Goal: Task Accomplishment & Management: Manage account settings

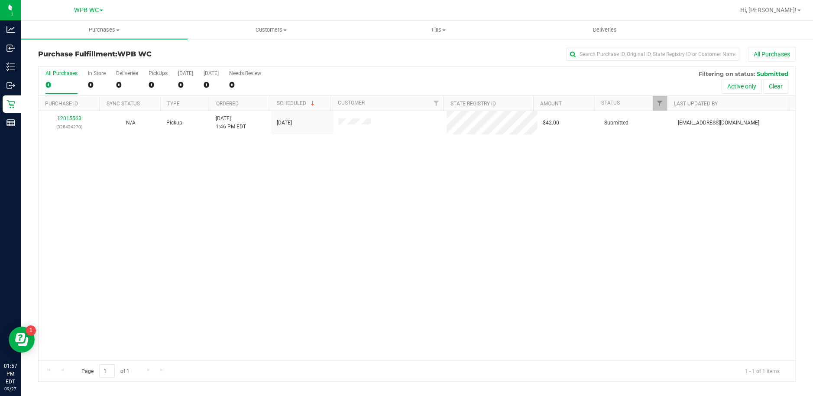
click at [68, 84] on div "0" at bounding box center [61, 85] width 32 height 10
click at [0, 0] on input "All Purchases 0" at bounding box center [0, 0] width 0 height 0
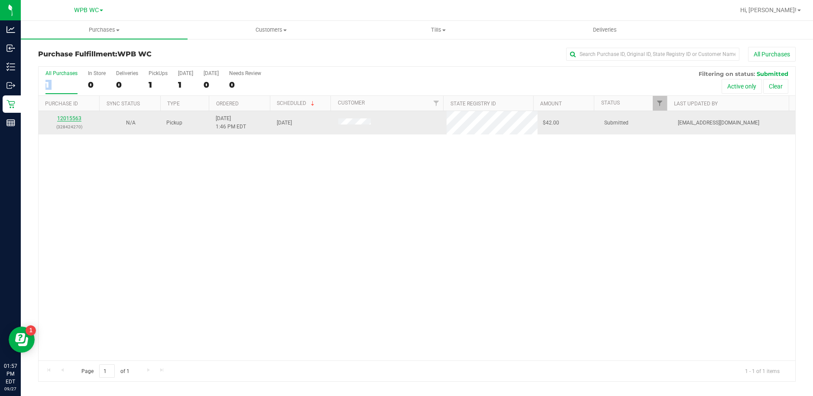
click at [68, 121] on link "12015563" at bounding box center [69, 118] width 24 height 6
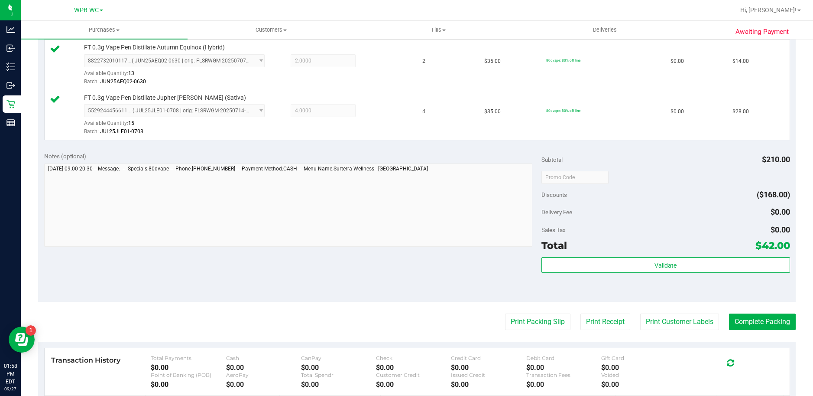
scroll to position [303, 0]
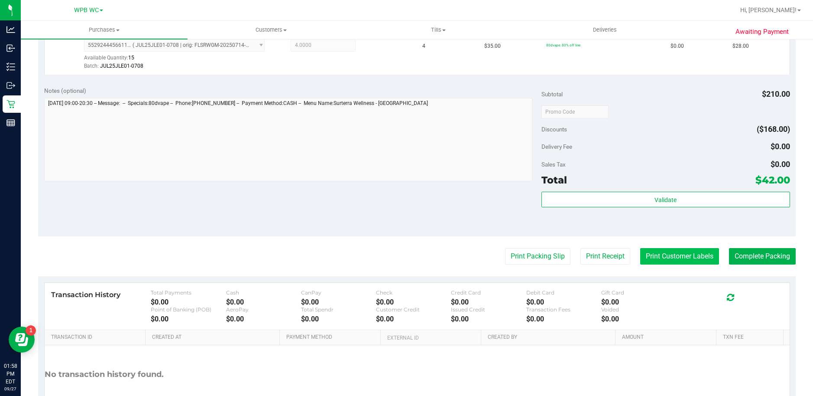
click at [679, 260] on button "Print Customer Labels" at bounding box center [679, 256] width 79 height 16
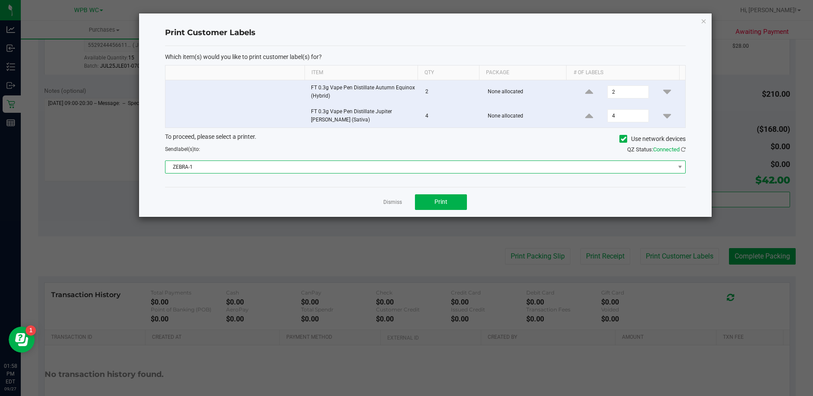
click at [412, 168] on span "ZEBRA-1" at bounding box center [420, 167] width 509 height 12
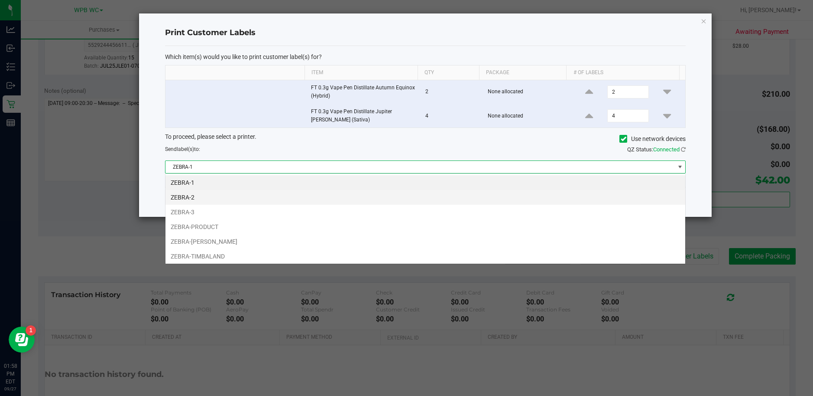
scroll to position [13, 521]
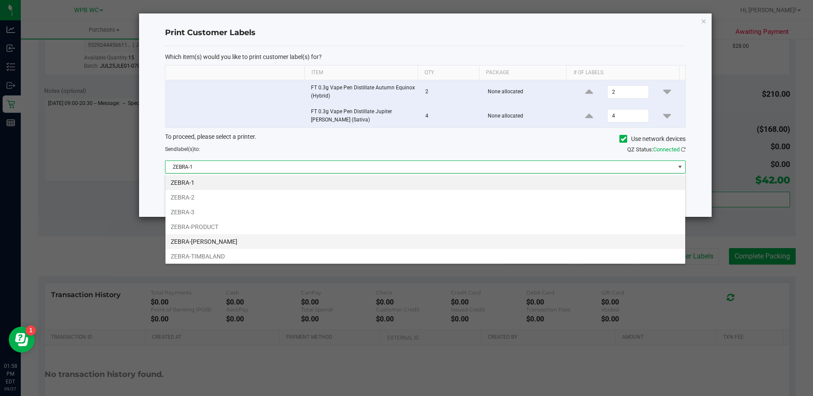
click at [234, 242] on li "ZEBRA-[PERSON_NAME]" at bounding box center [426, 241] width 520 height 15
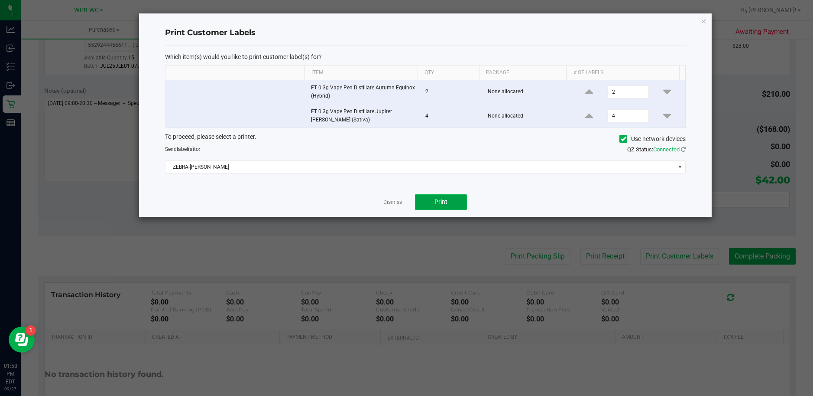
click at [432, 203] on button "Print" at bounding box center [441, 202] width 52 height 16
click at [393, 205] on link "Dismiss" at bounding box center [392, 201] width 19 height 7
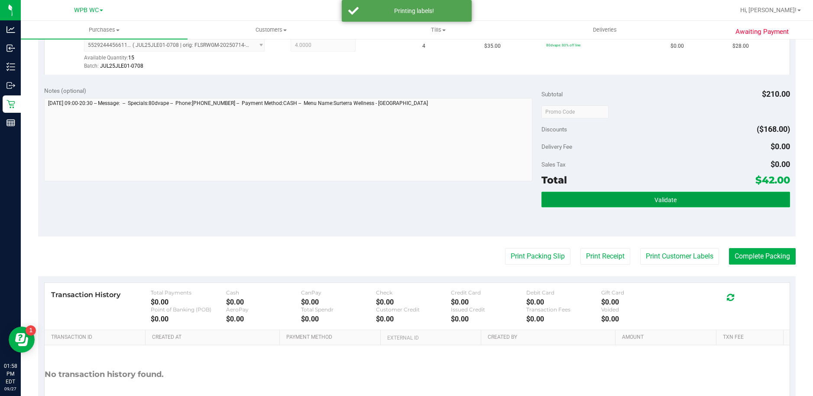
click at [669, 205] on button "Validate" at bounding box center [666, 200] width 249 height 16
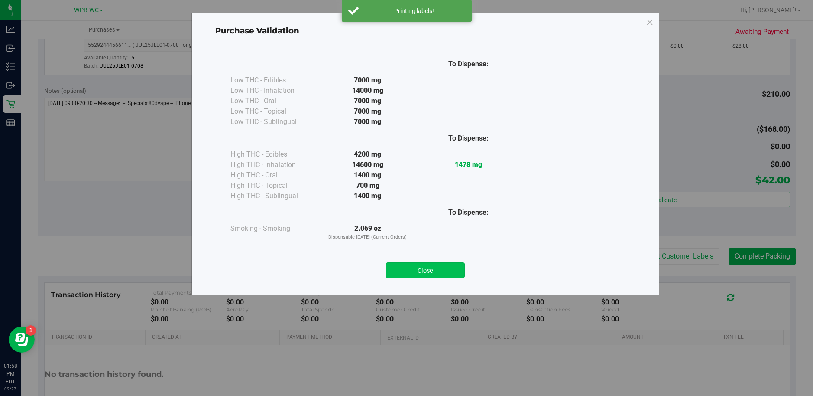
click at [435, 276] on button "Close" at bounding box center [425, 270] width 79 height 16
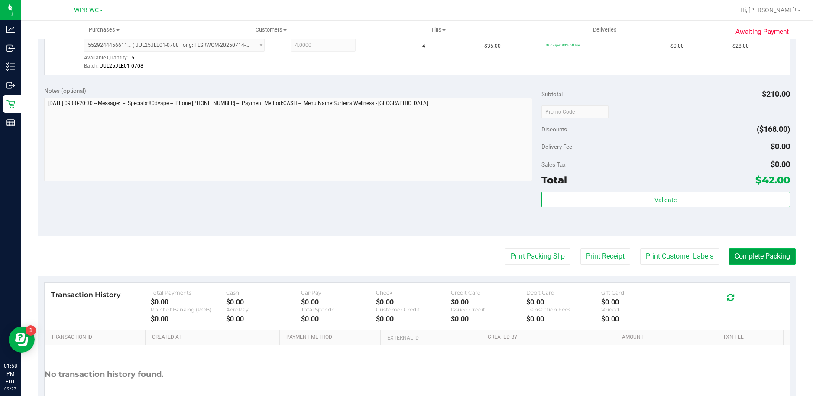
click at [758, 252] on button "Complete Packing" at bounding box center [762, 256] width 67 height 16
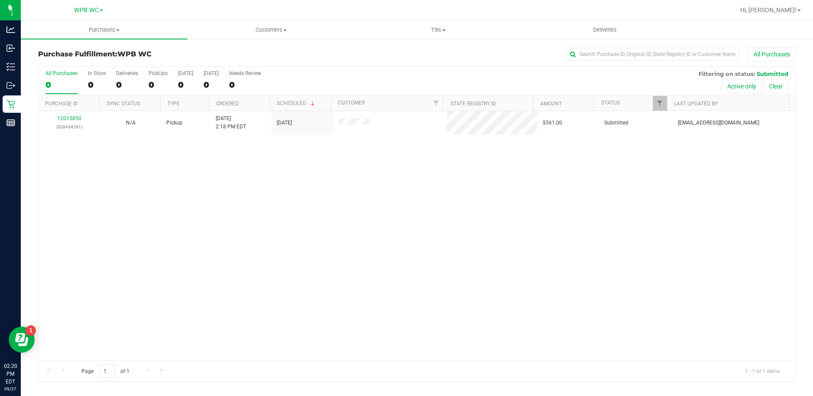
click at [178, 273] on div "12015850 (328434281) N/A Pickup [DATE] 2:18 PM EDT 9/27/2025 $561.00 Submitted …" at bounding box center [417, 235] width 757 height 249
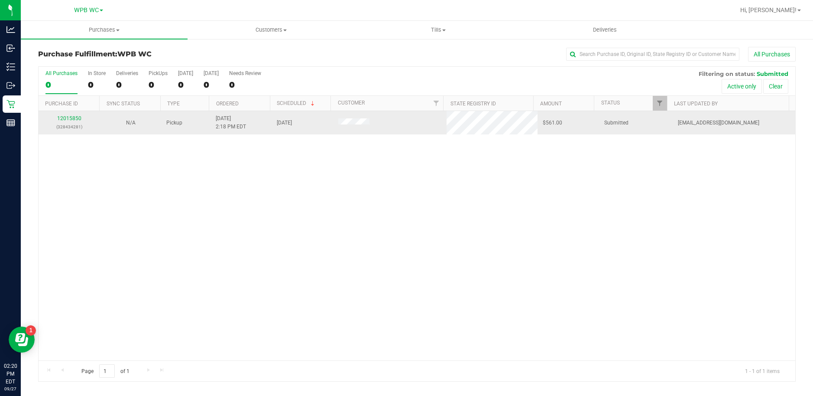
click at [71, 115] on div "12015850 (328434281)" at bounding box center [69, 122] width 51 height 16
click at [70, 118] on link "12015850" at bounding box center [69, 118] width 24 height 6
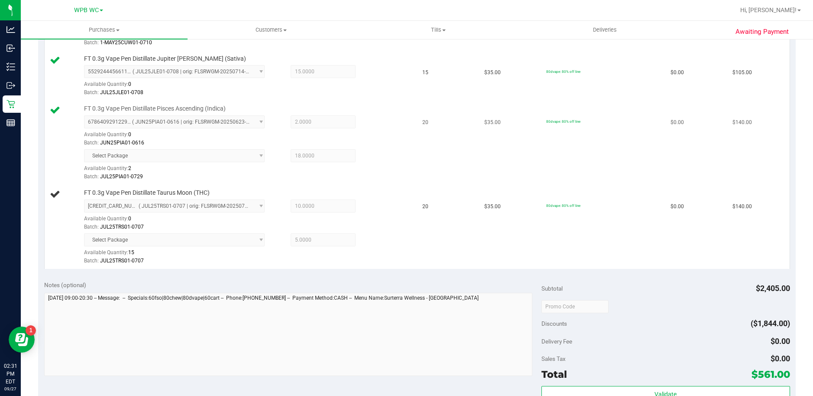
scroll to position [693, 0]
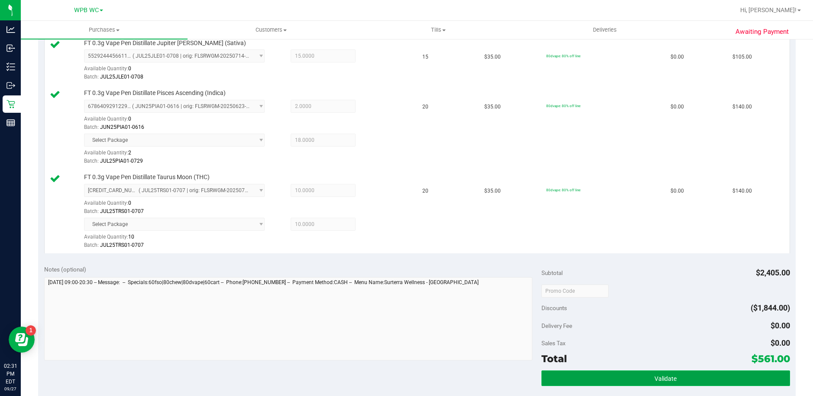
click at [754, 378] on button "Validate" at bounding box center [666, 378] width 249 height 16
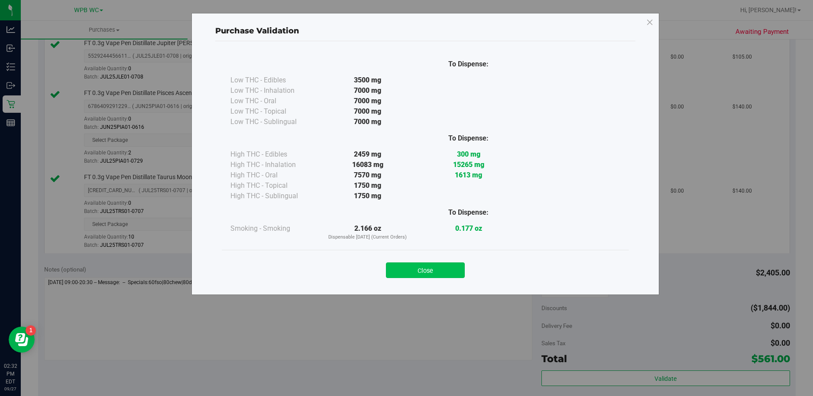
click at [434, 274] on button "Close" at bounding box center [425, 270] width 79 height 16
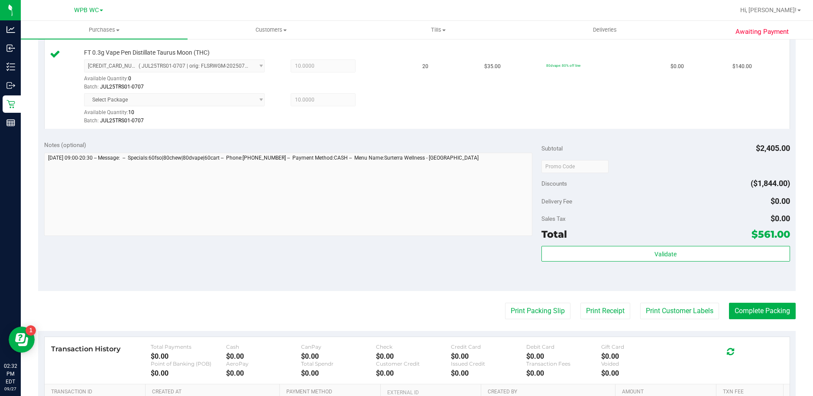
scroll to position [932, 0]
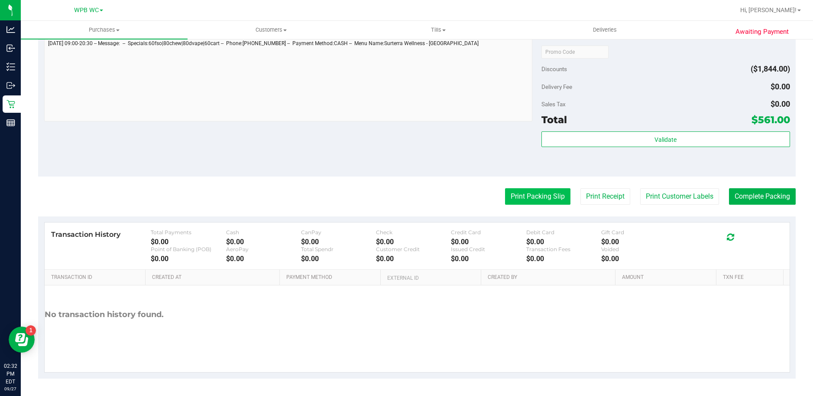
click at [506, 201] on button "Print Packing Slip" at bounding box center [537, 196] width 65 height 16
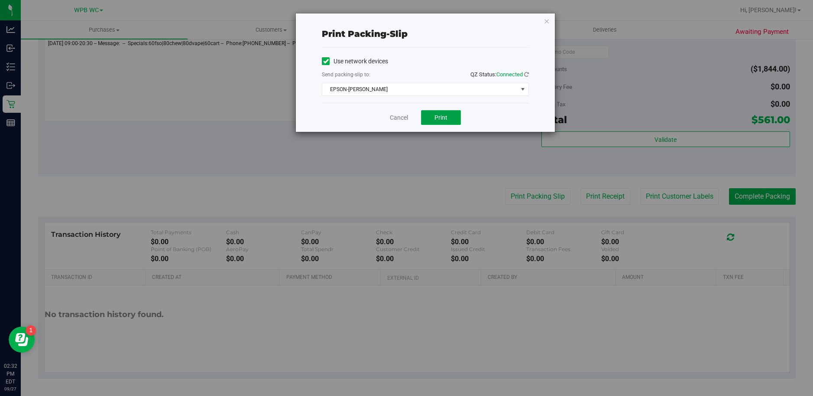
click at [435, 116] on span "Print" at bounding box center [441, 117] width 13 height 7
click at [393, 118] on link "Cancel" at bounding box center [399, 117] width 18 height 9
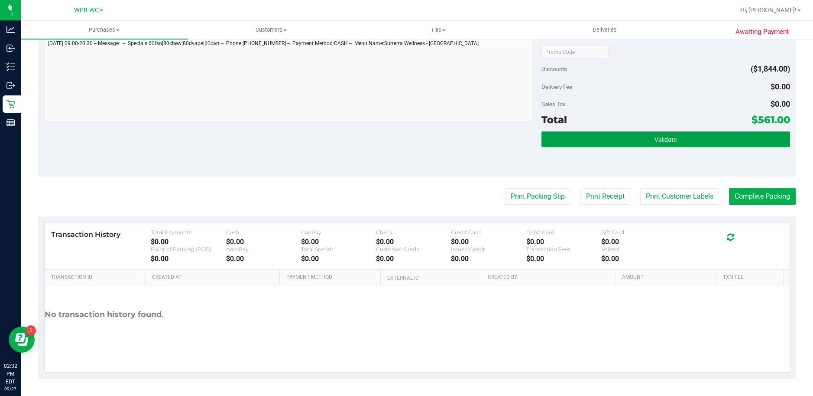
click at [655, 140] on span "Validate" at bounding box center [666, 139] width 22 height 7
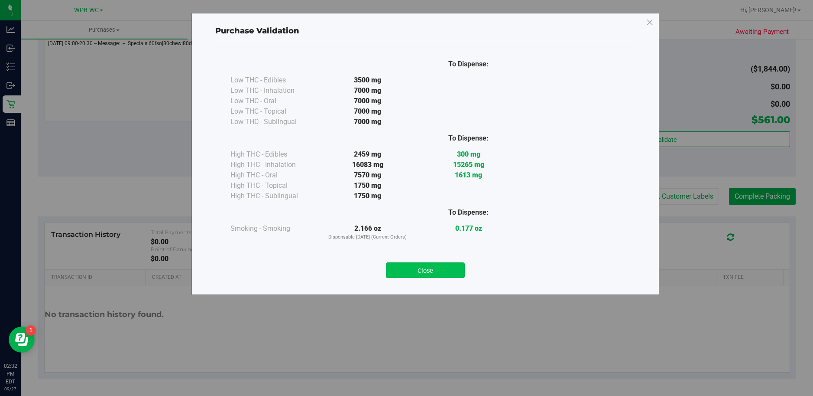
click at [440, 268] on button "Close" at bounding box center [425, 270] width 79 height 16
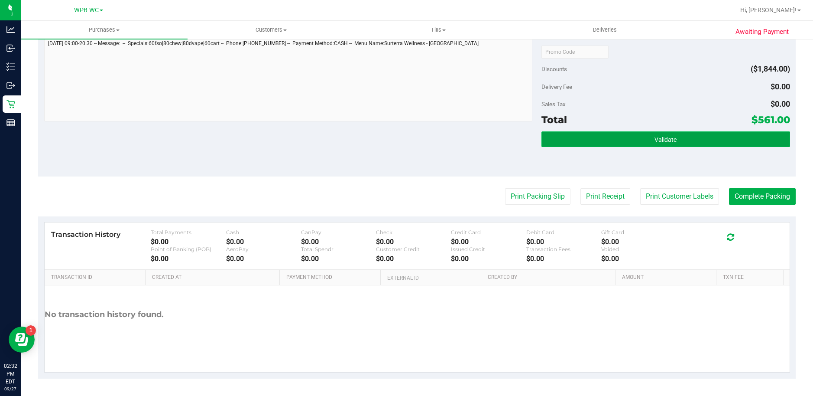
click at [745, 135] on button "Validate" at bounding box center [666, 139] width 249 height 16
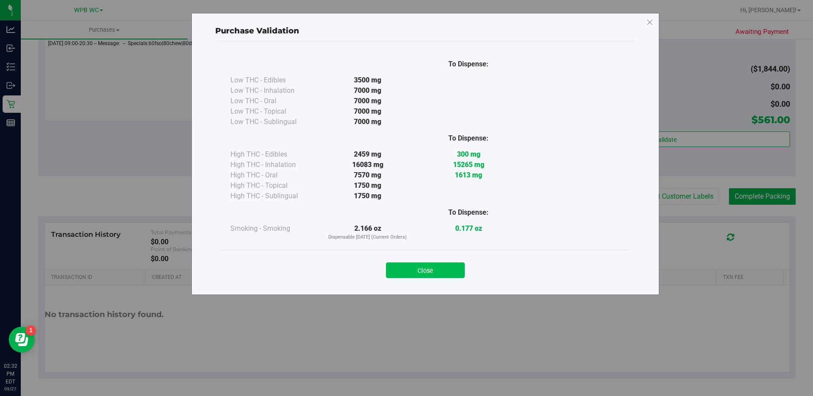
click at [447, 270] on button "Close" at bounding box center [425, 270] width 79 height 16
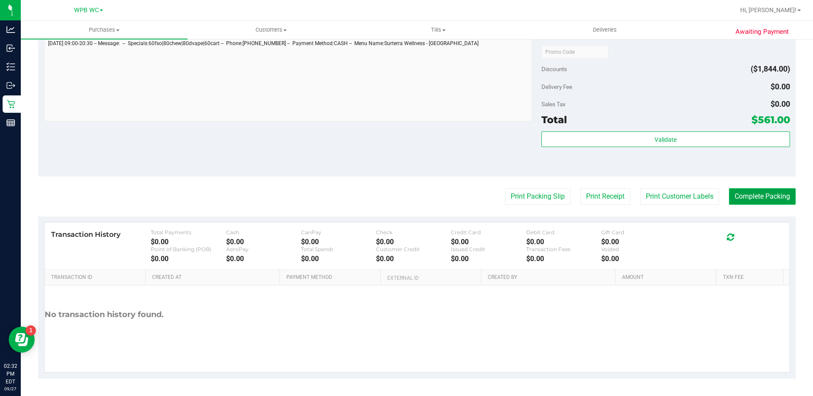
click at [768, 201] on button "Complete Packing" at bounding box center [762, 196] width 67 height 16
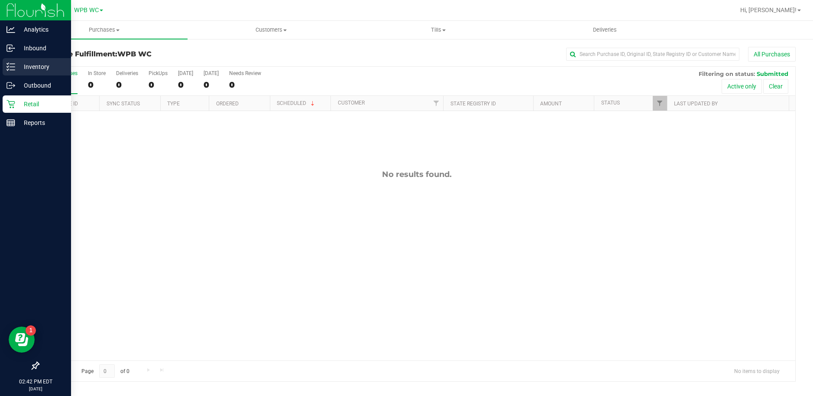
click at [29, 65] on p "Inventory" at bounding box center [41, 67] width 52 height 10
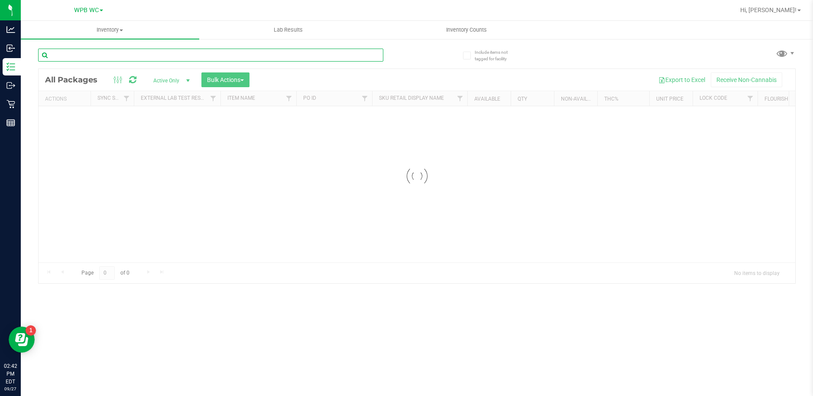
click at [188, 54] on input "text" at bounding box center [210, 55] width 345 height 13
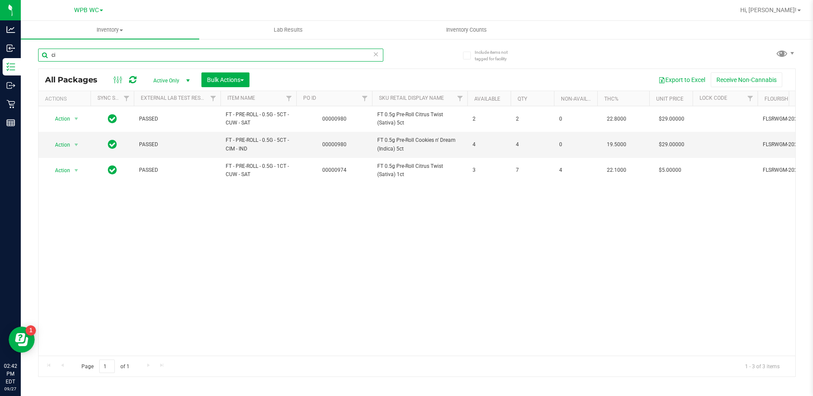
type input "c"
type input "5"
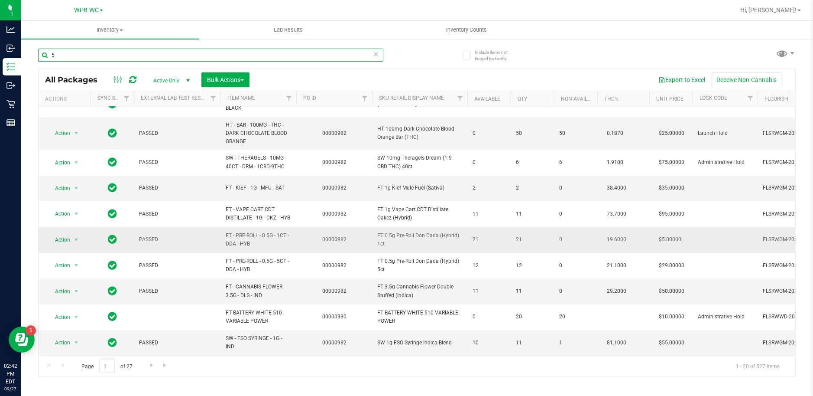
scroll to position [285, 0]
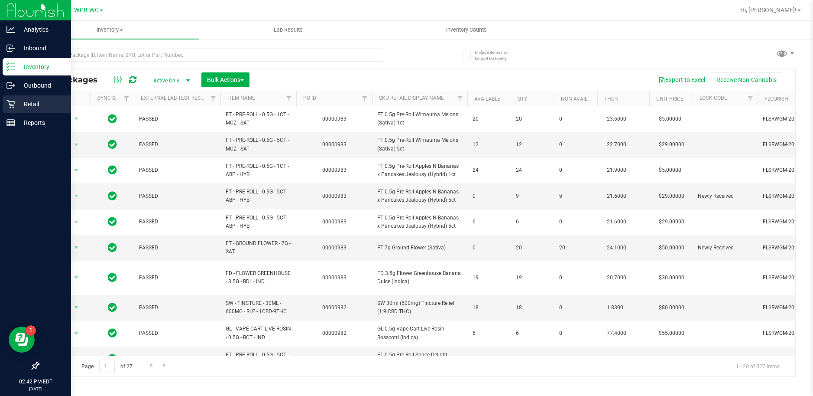
click at [19, 104] on p "Retail" at bounding box center [41, 104] width 52 height 10
